Goal: Information Seeking & Learning: Learn about a topic

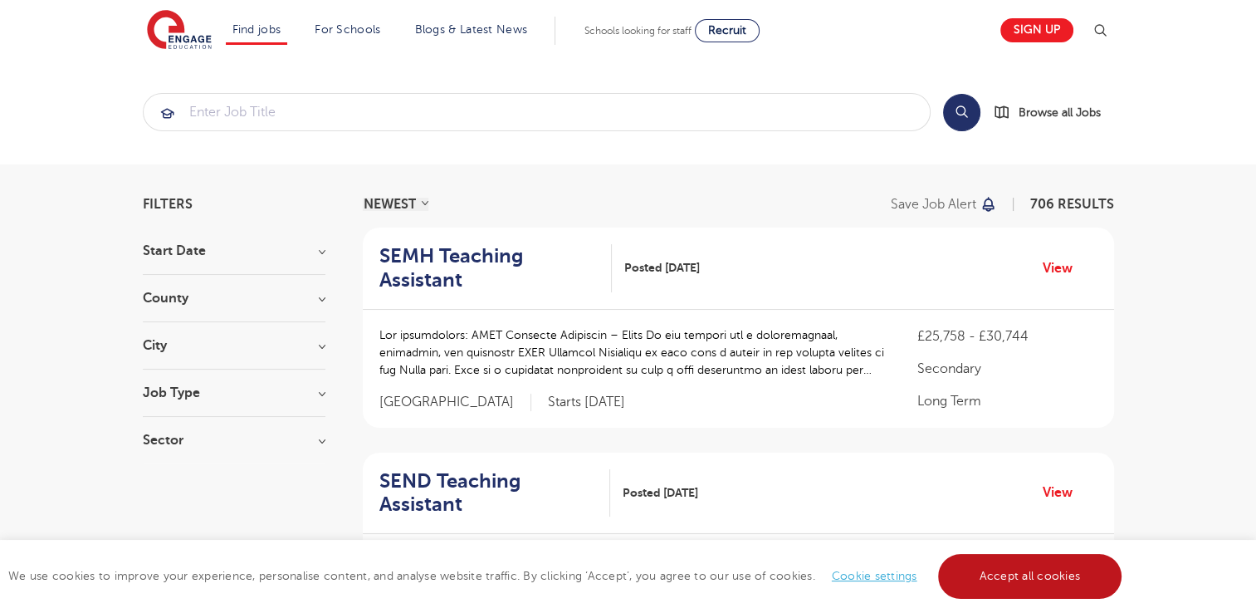
click at [1045, 578] on link "Accept all cookies" at bounding box center [1030, 576] width 184 height 45
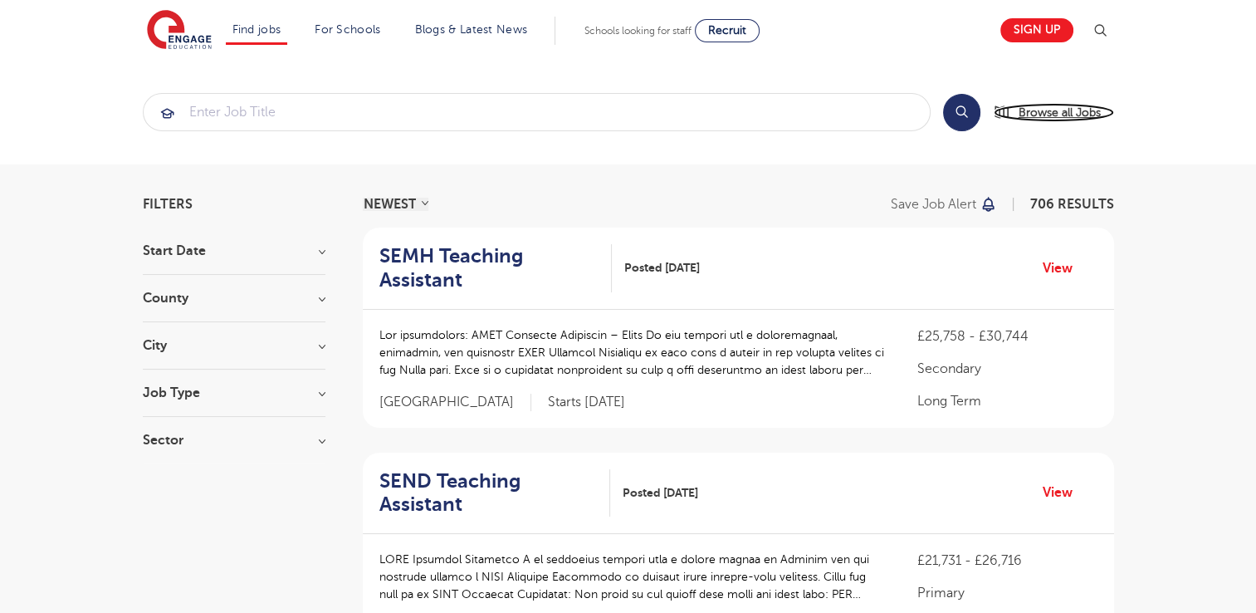
click at [1080, 114] on span "Browse all Jobs" at bounding box center [1059, 112] width 82 height 19
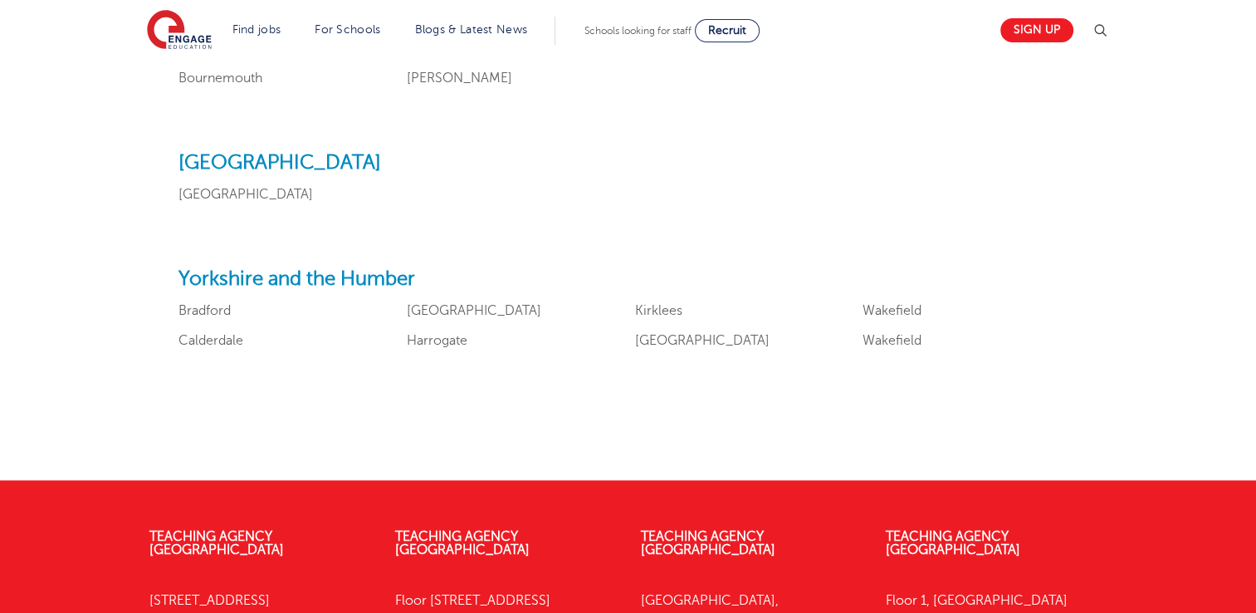
scroll to position [2016, 0]
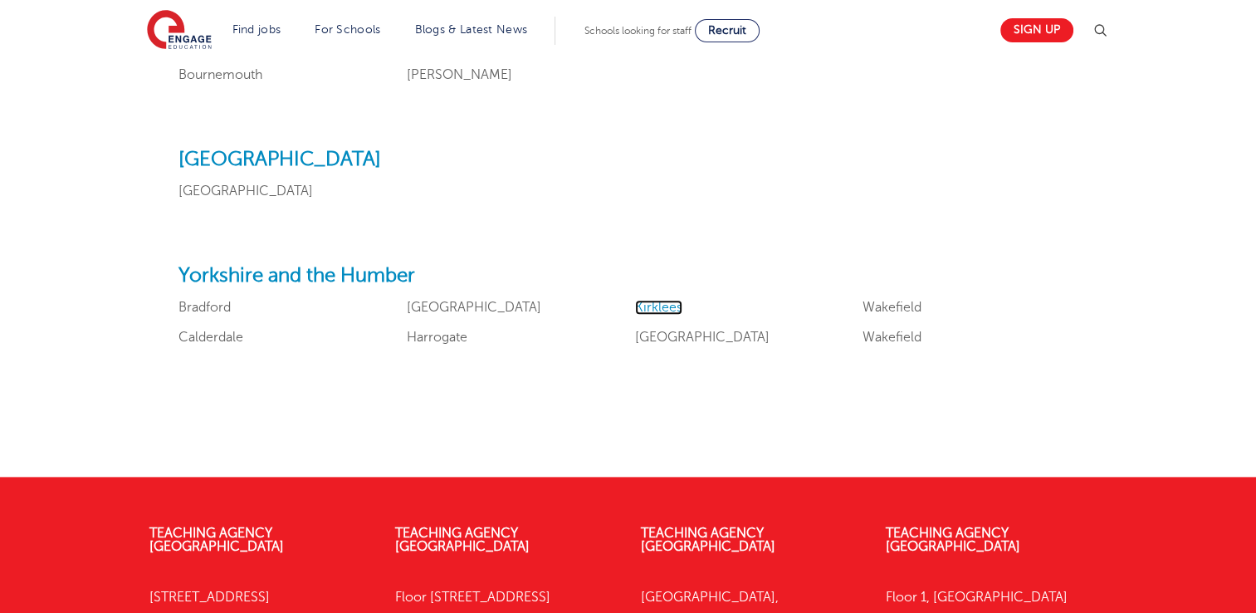
click at [640, 308] on link "Kirklees" at bounding box center [658, 307] width 47 height 15
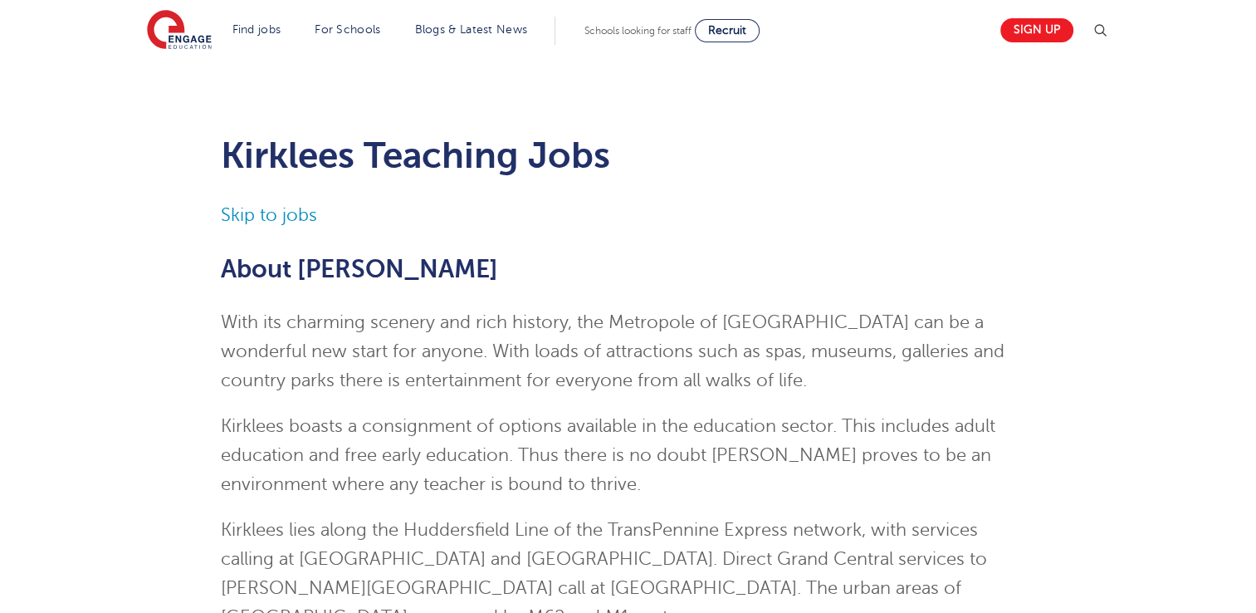
click at [292, 211] on link "Skip to jobs" at bounding box center [269, 215] width 96 height 20
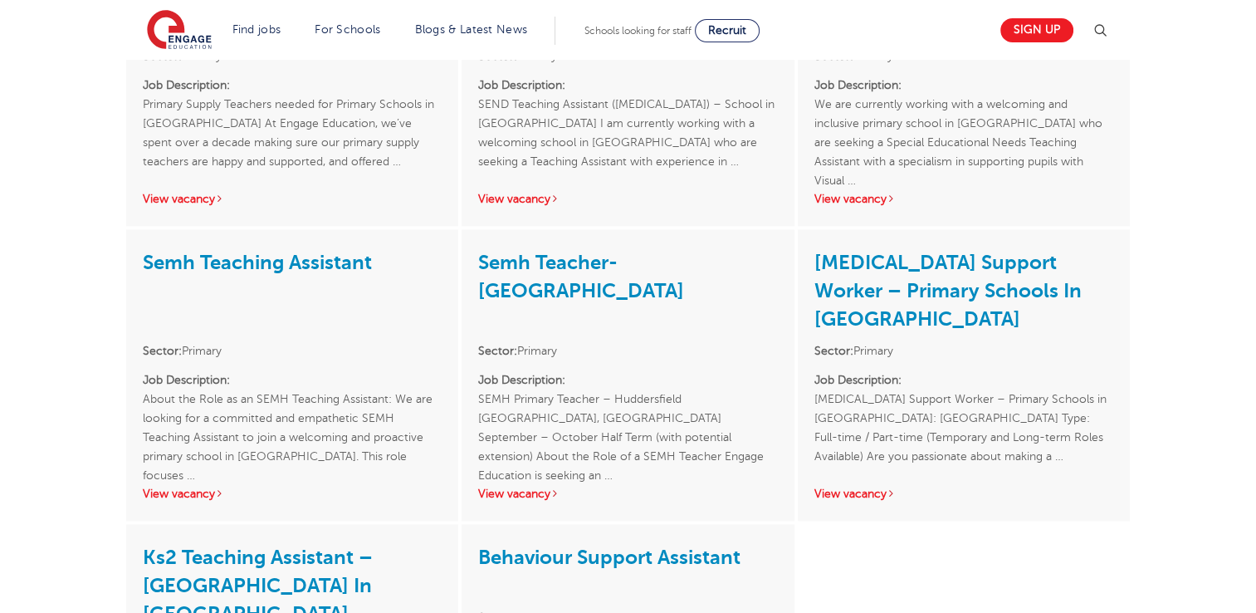
scroll to position [2146, 0]
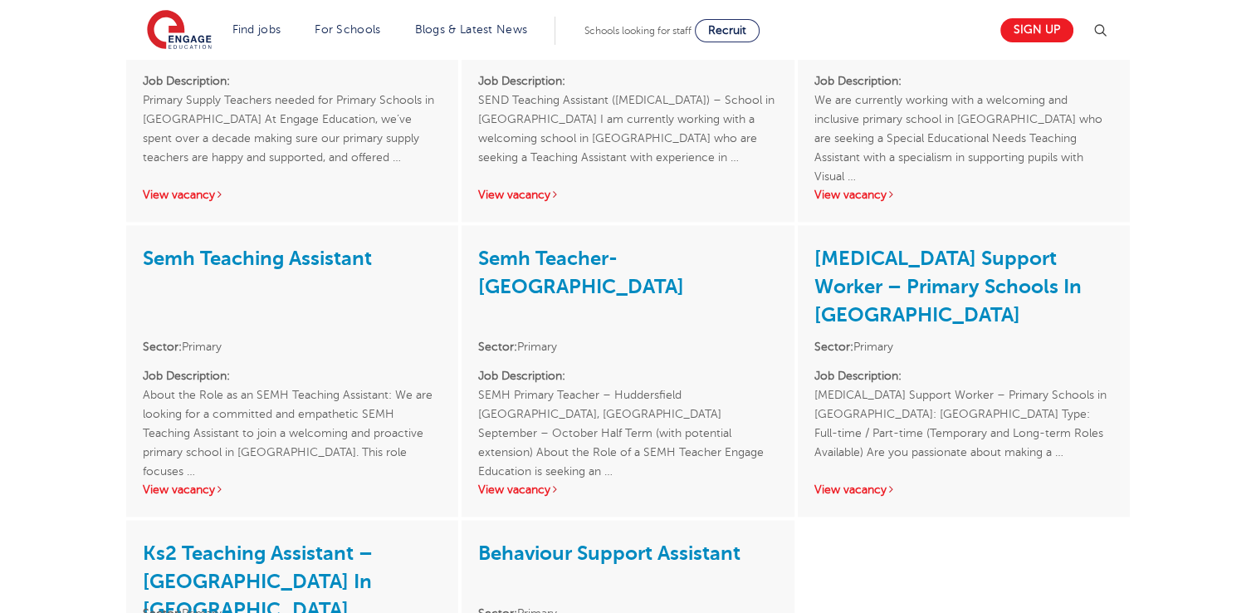
click at [1063, 502] on div "Learning Support Assistant (with Visual Impairment Experience) – Required For S…" at bounding box center [628, 49] width 1007 height 1474
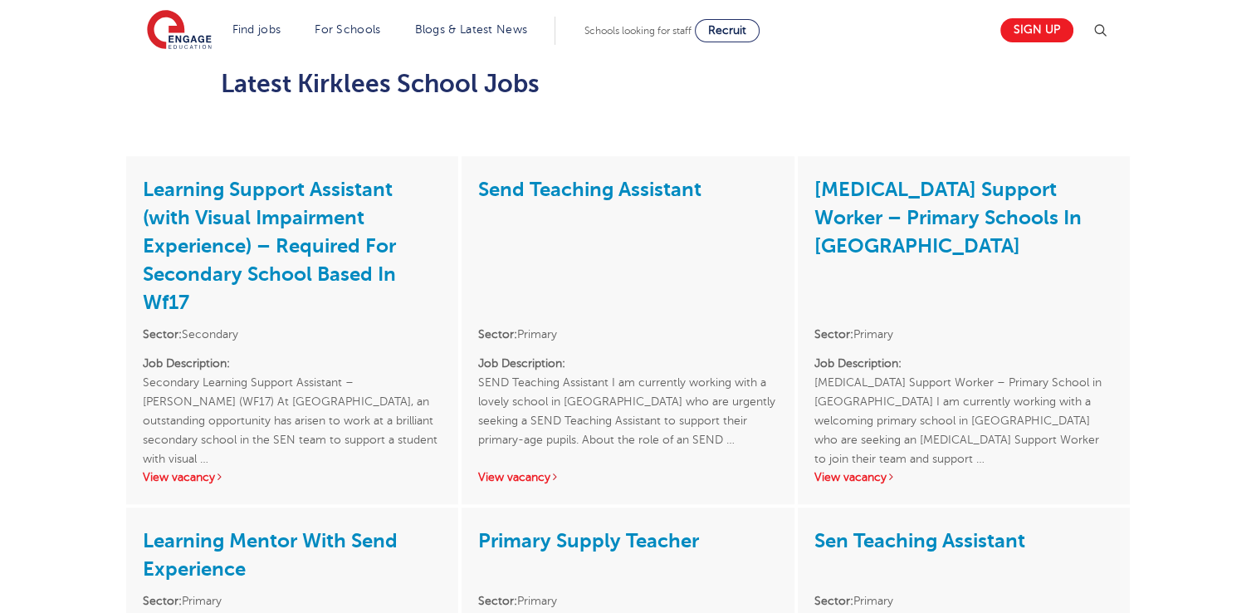
scroll to position [1298, 0]
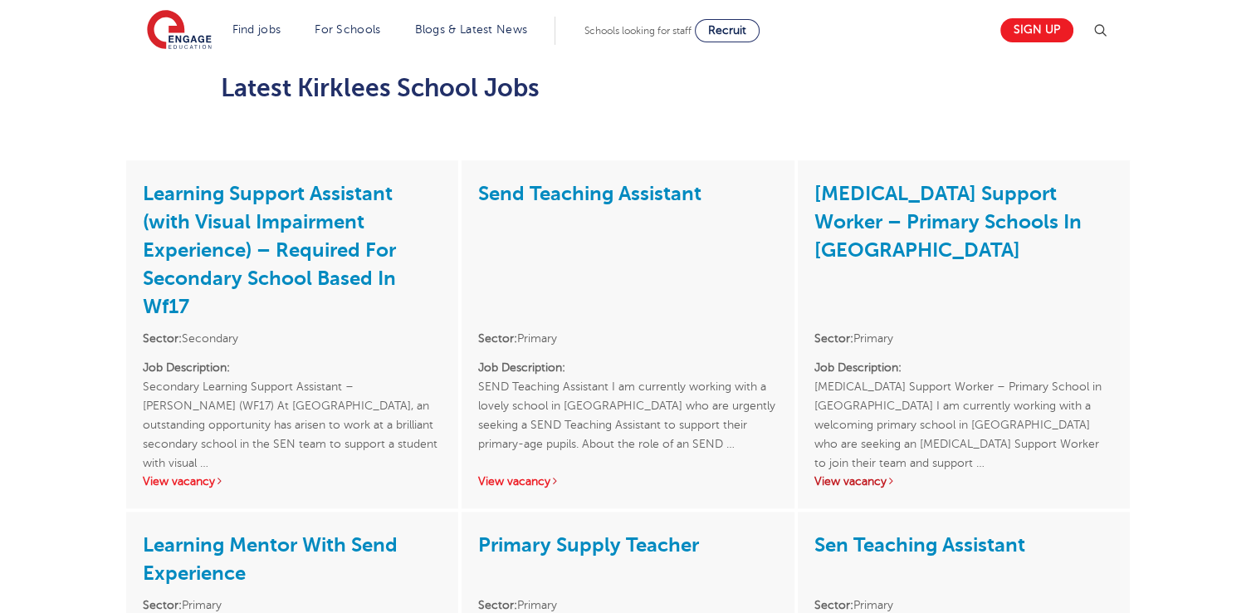
click at [857, 475] on link "View vacancy" at bounding box center [854, 481] width 81 height 12
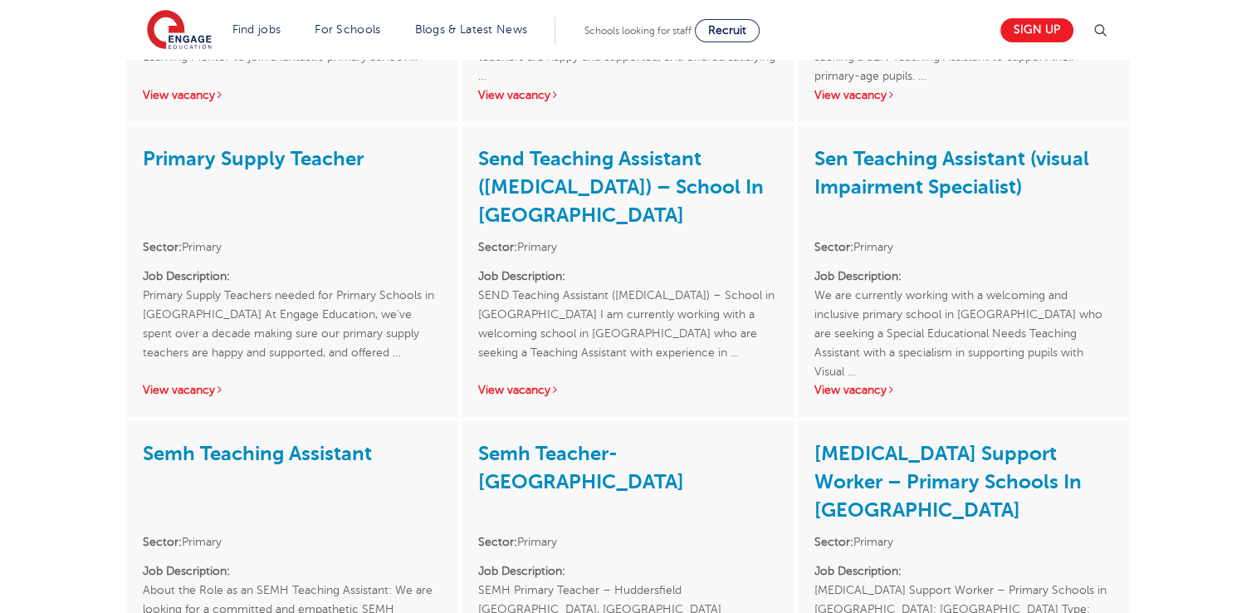
scroll to position [1971, 0]
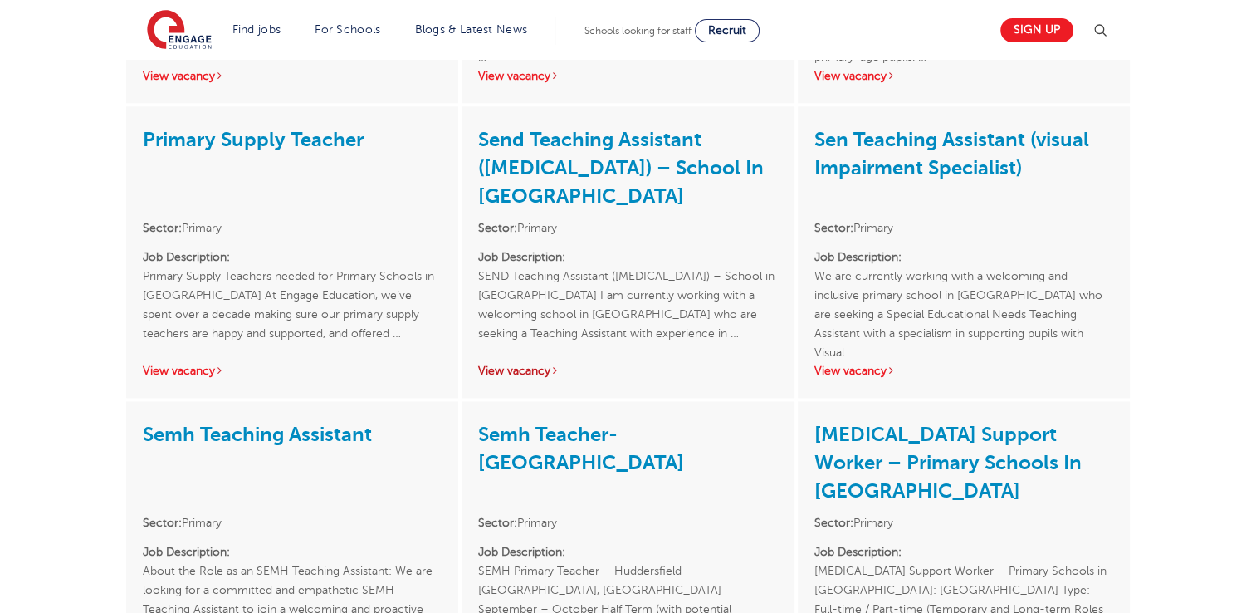
click at [517, 364] on link "View vacancy" at bounding box center [518, 370] width 81 height 12
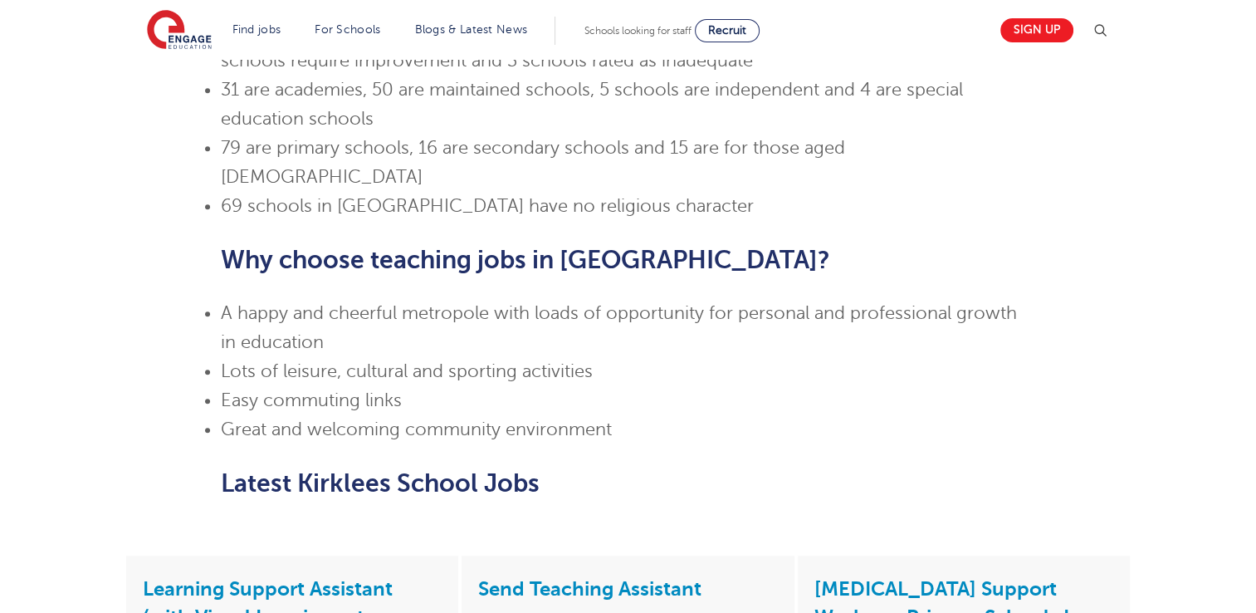
scroll to position [0, 0]
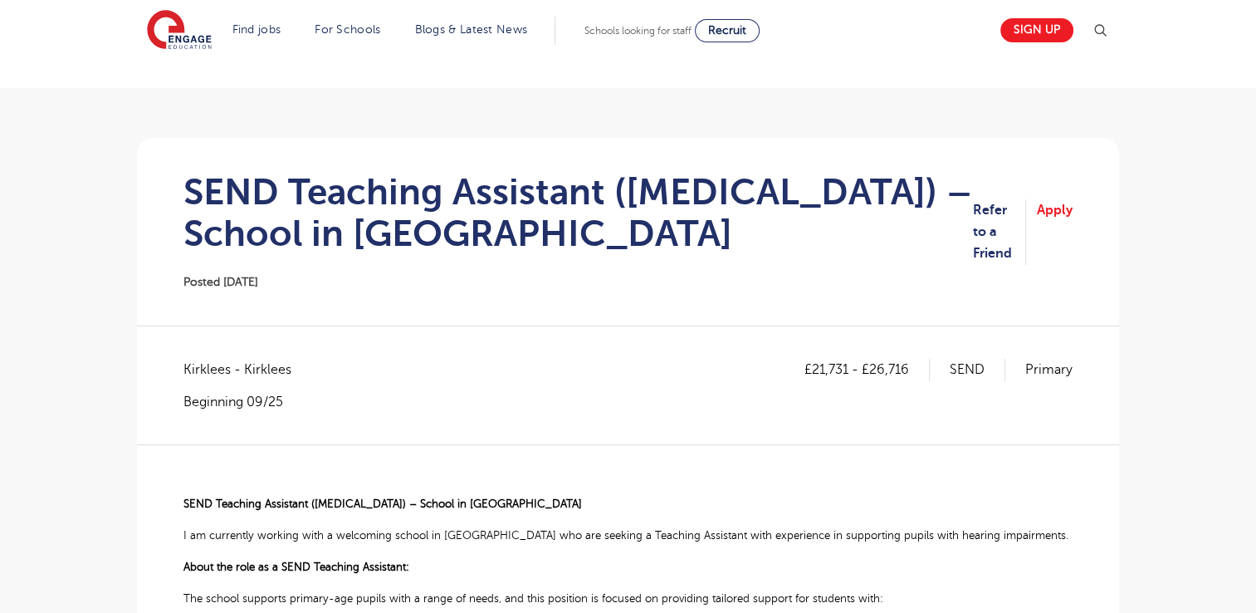
scroll to position [79, 0]
